Goal: Information Seeking & Learning: Learn about a topic

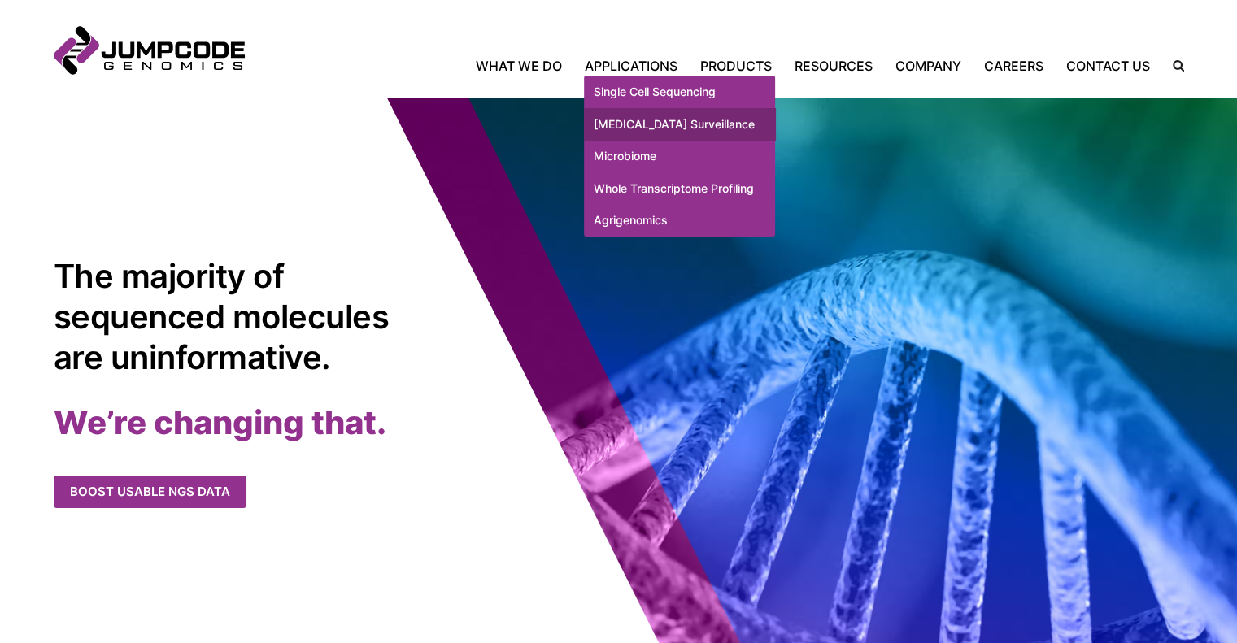
click at [644, 126] on link "[MEDICAL_DATA] Surveillance" at bounding box center [679, 124] width 191 height 33
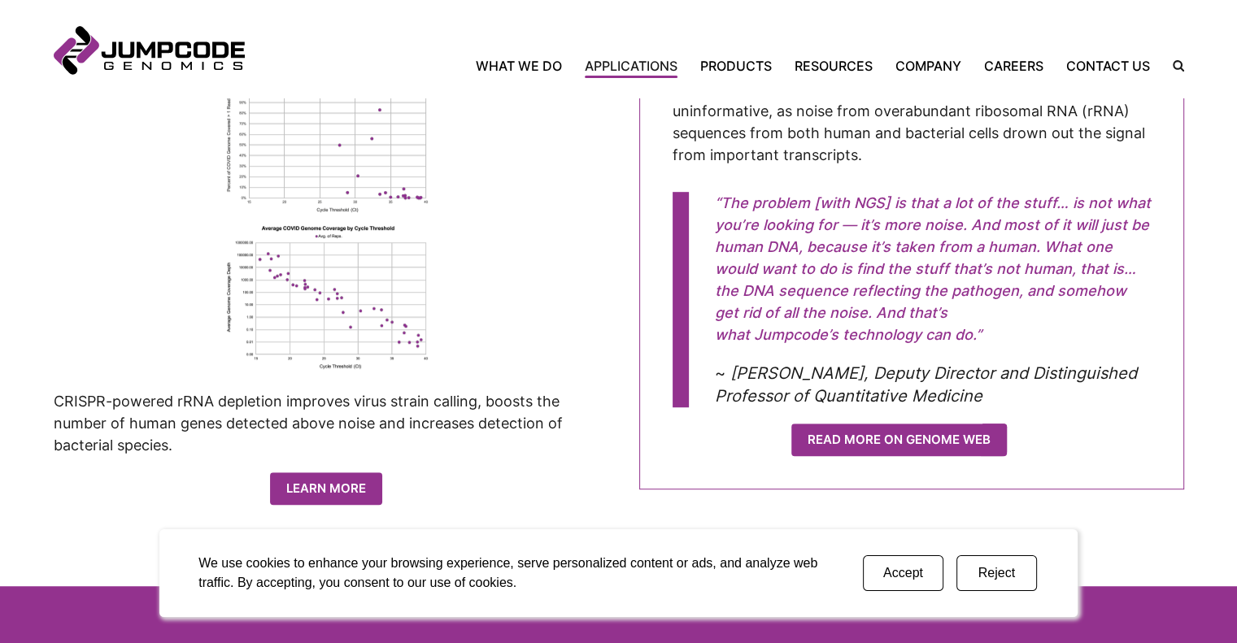
scroll to position [755, 0]
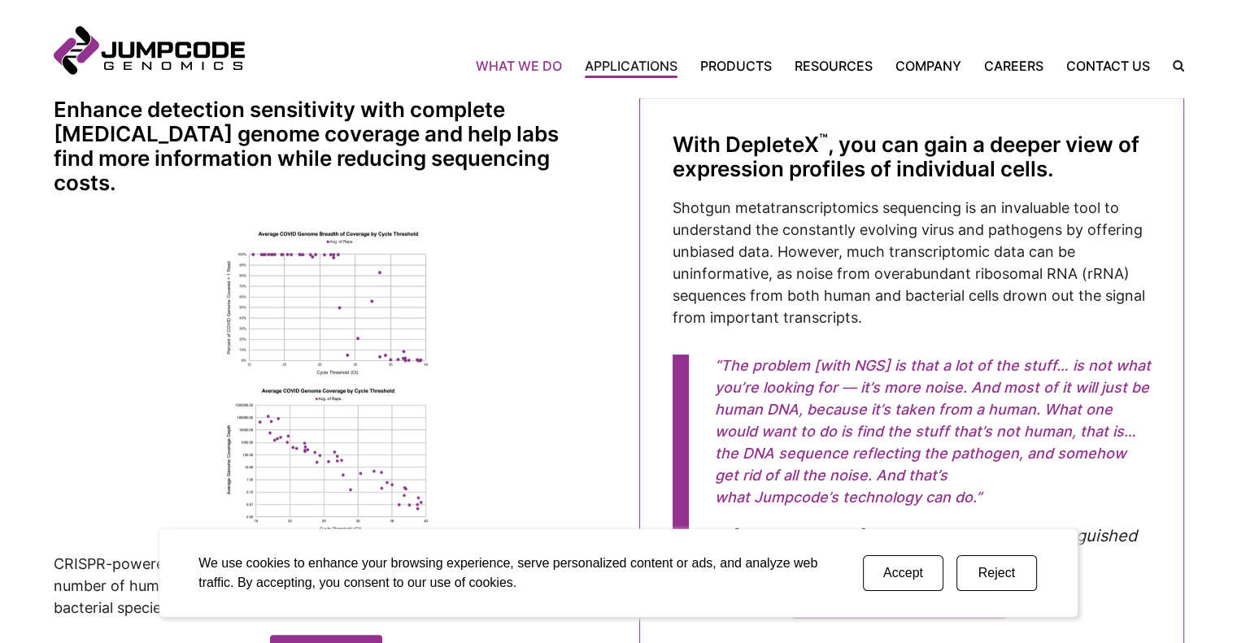
click at [507, 62] on link "What We Do" at bounding box center [525, 66] width 98 height 20
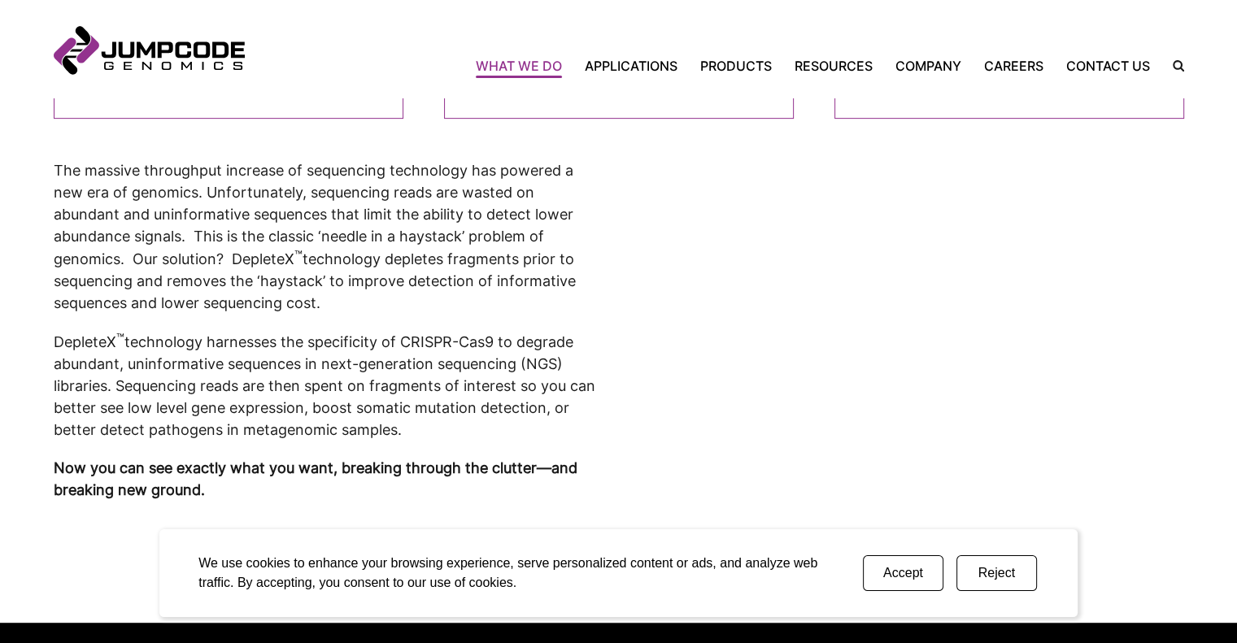
scroll to position [679, 0]
